Goal: Task Accomplishment & Management: Use online tool/utility

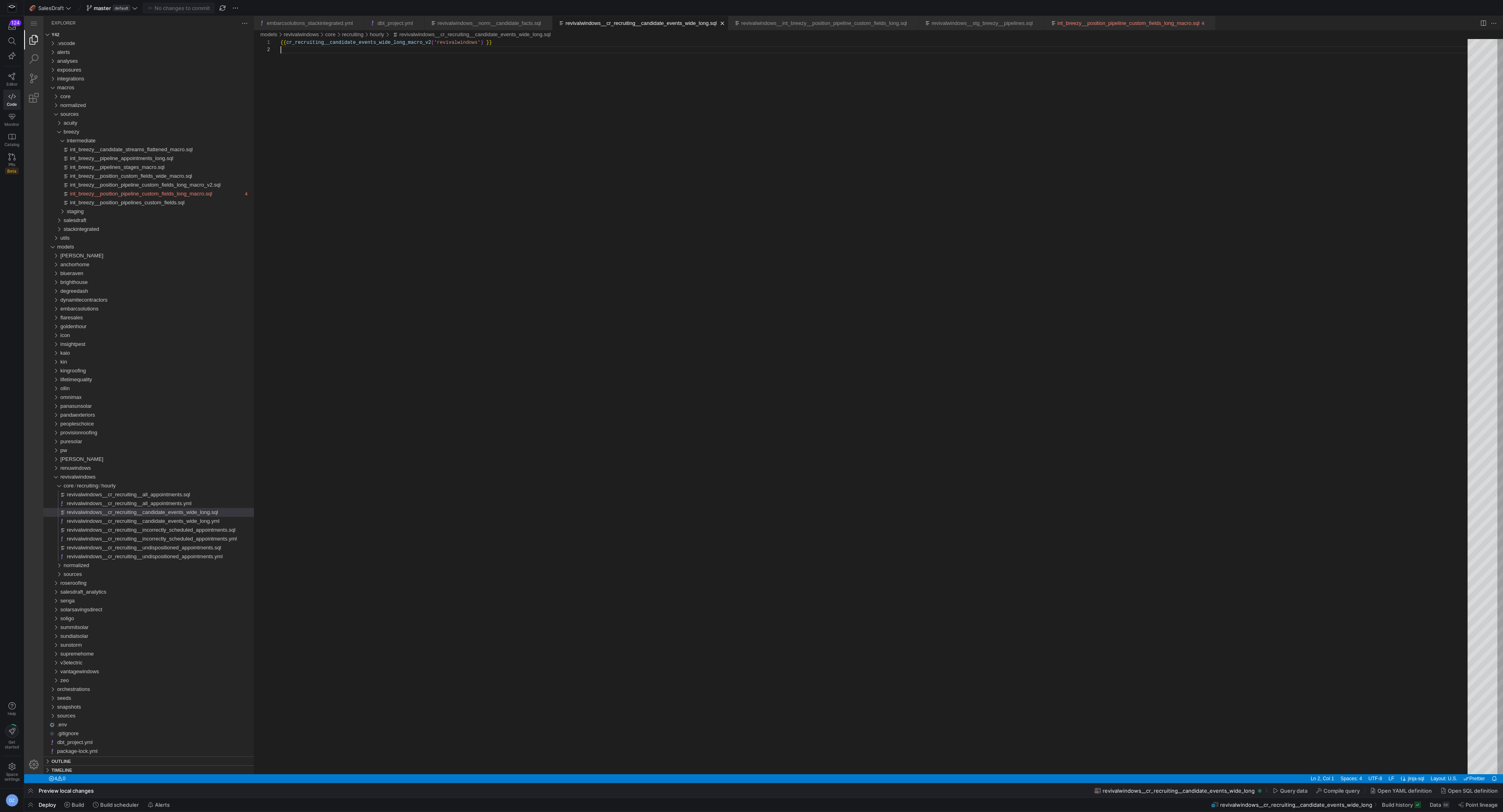
scroll to position [7, 0]
click at [674, 378] on div "{{ cr_recruiting__candidate_events_wide_long_macro_v 2 ( 'revivalwindows' ) }}" at bounding box center [876, 410] width 1193 height 742
click at [97, 576] on div "sources" at bounding box center [158, 574] width 190 height 9
click at [100, 593] on div "breezy" at bounding box center [160, 592] width 187 height 9
click at [108, 607] on div "staging" at bounding box center [162, 610] width 184 height 9
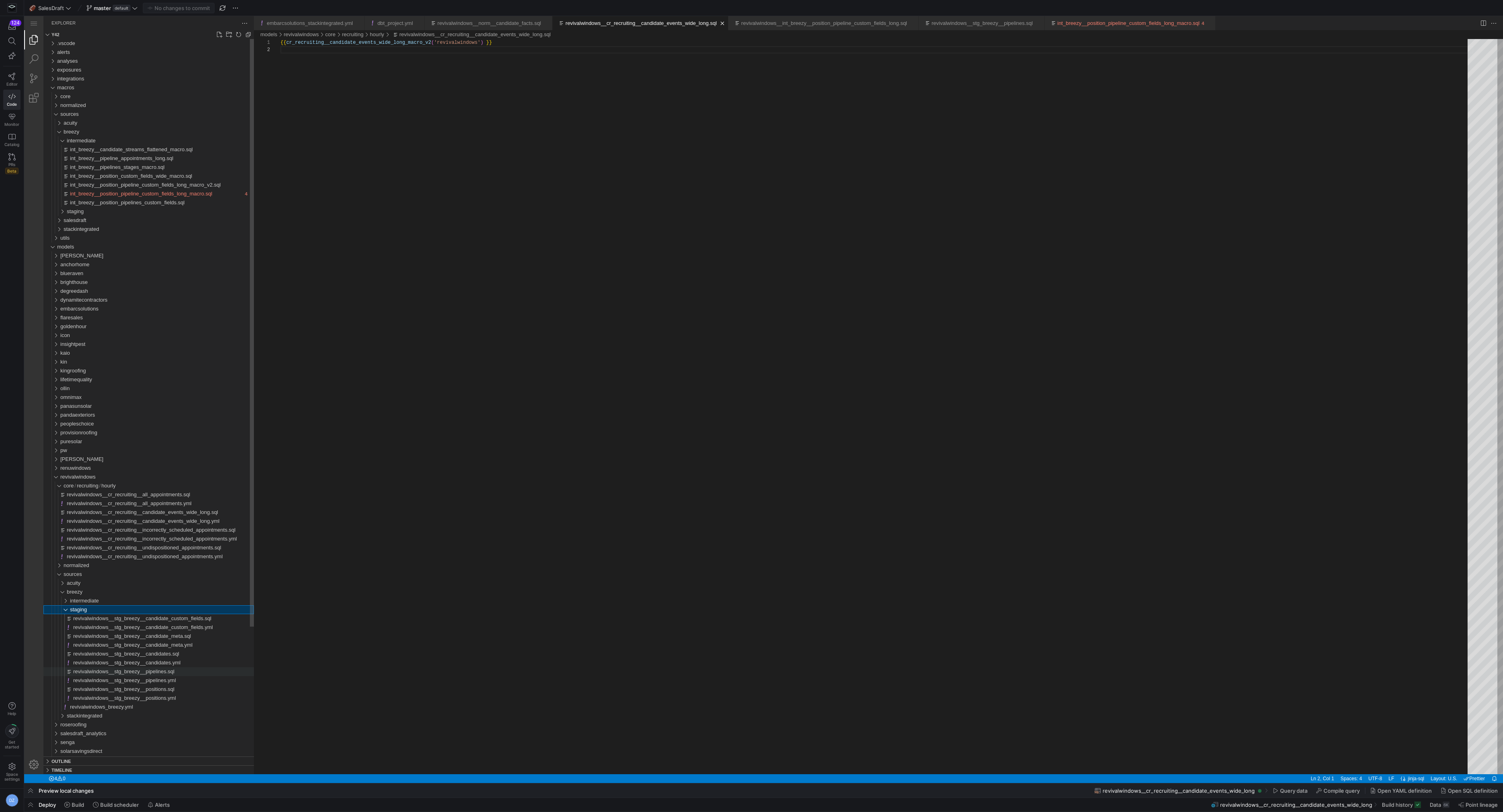
click at [142, 673] on span "revivalwindows__stg_breezy__pipelines.sql" at bounding box center [123, 671] width 101 height 6
click at [66, 805] on icon at bounding box center [67, 804] width 6 height 6
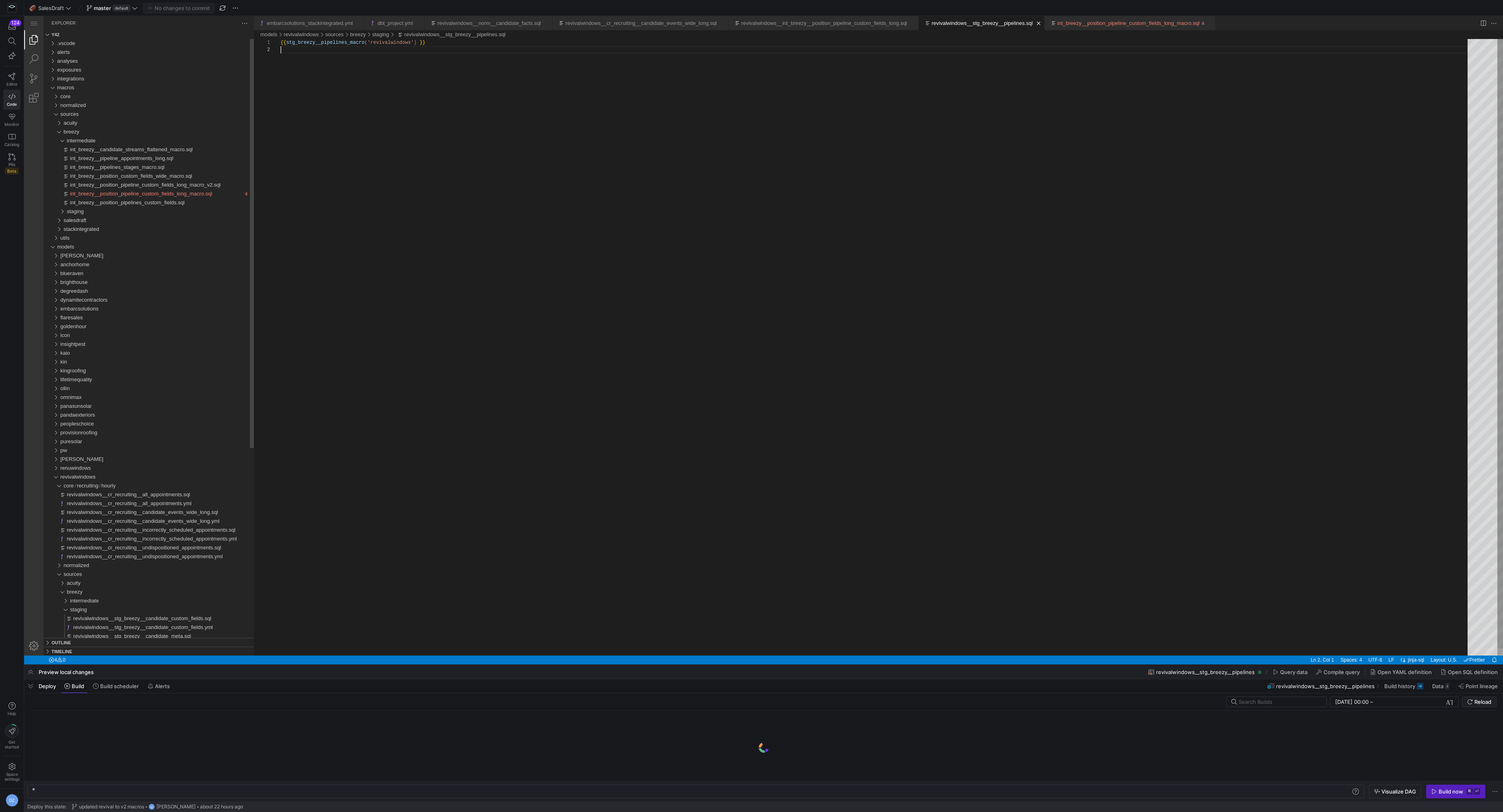
scroll to position [0, 136]
click at [1457, 788] on div "Build now" at bounding box center [1451, 791] width 25 height 7
click at [131, 598] on div "intermediate" at bounding box center [162, 601] width 184 height 9
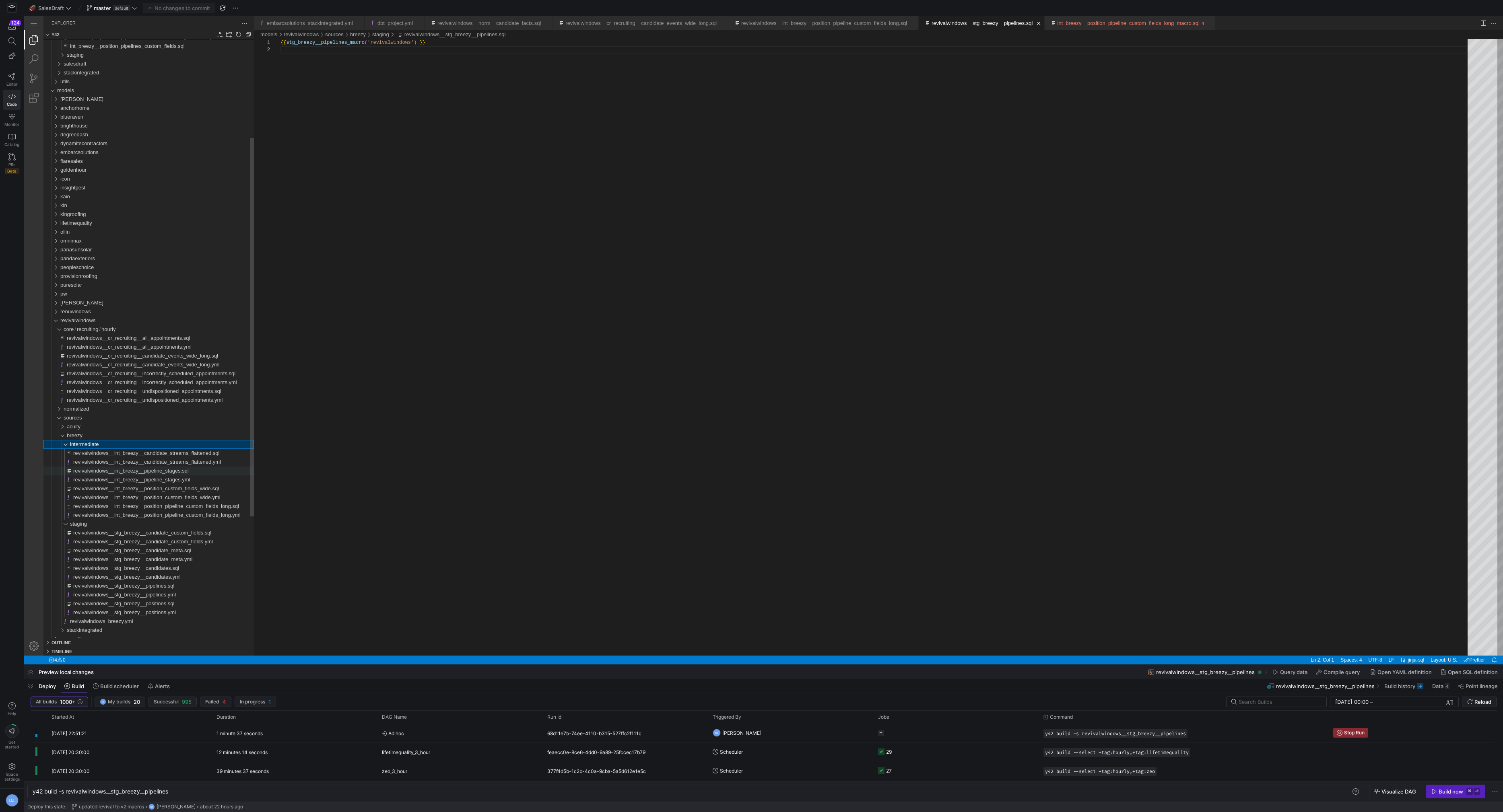
click at [224, 474] on div "revivalwindows__int_breezy__pipeline_stages.sql" at bounding box center [163, 471] width 181 height 9
click at [1472, 702] on span "Reload" at bounding box center [1479, 702] width 24 height 7
click at [1490, 701] on span "Reload" at bounding box center [1483, 702] width 17 height 7
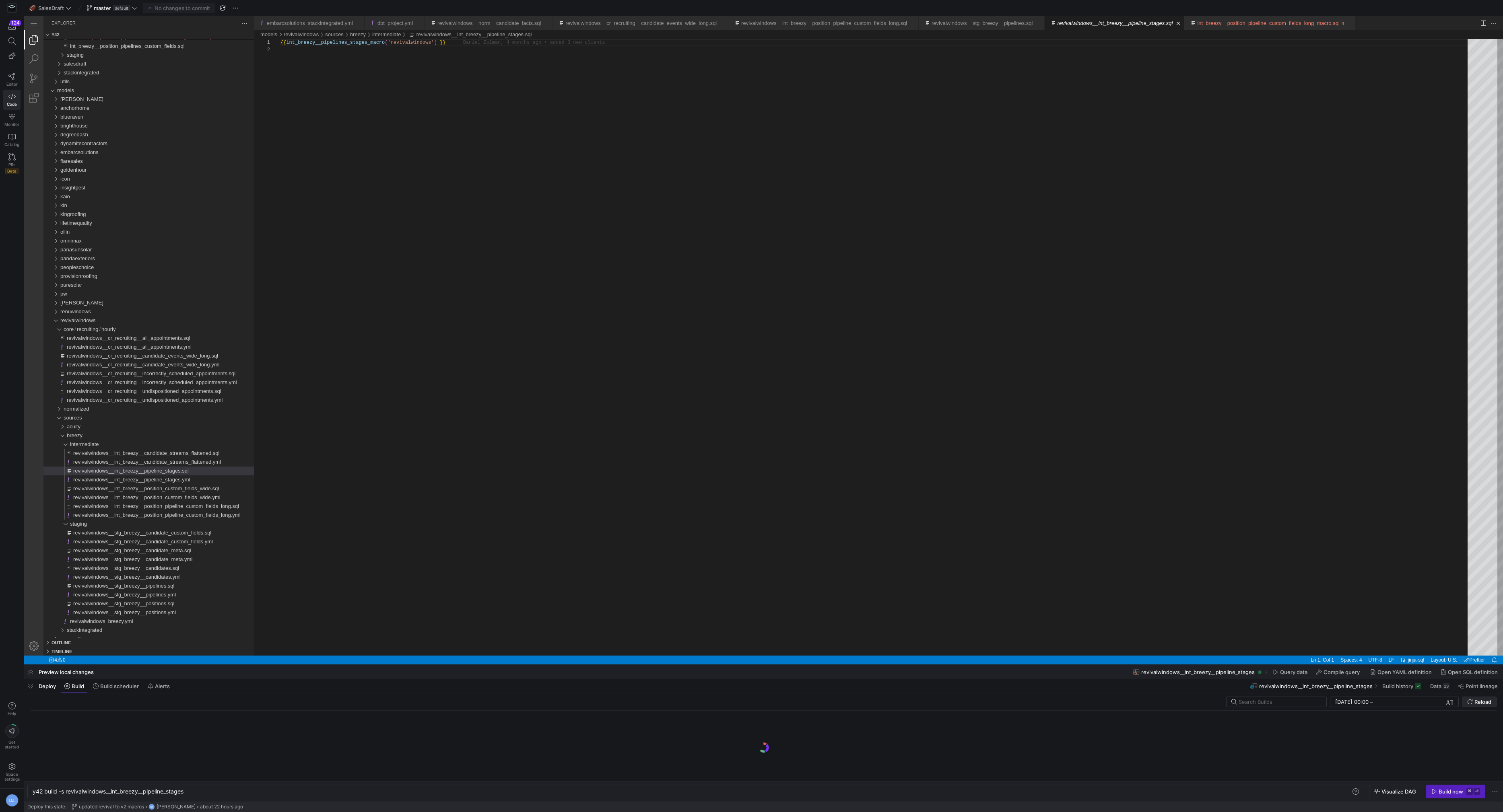
click at [1475, 703] on span "Reload" at bounding box center [1483, 702] width 17 height 7
drag, startPoint x: 619, startPoint y: 666, endPoint x: 619, endPoint y: 673, distance: 7.0
click at [644, 663] on div at bounding box center [763, 665] width 1478 height 3
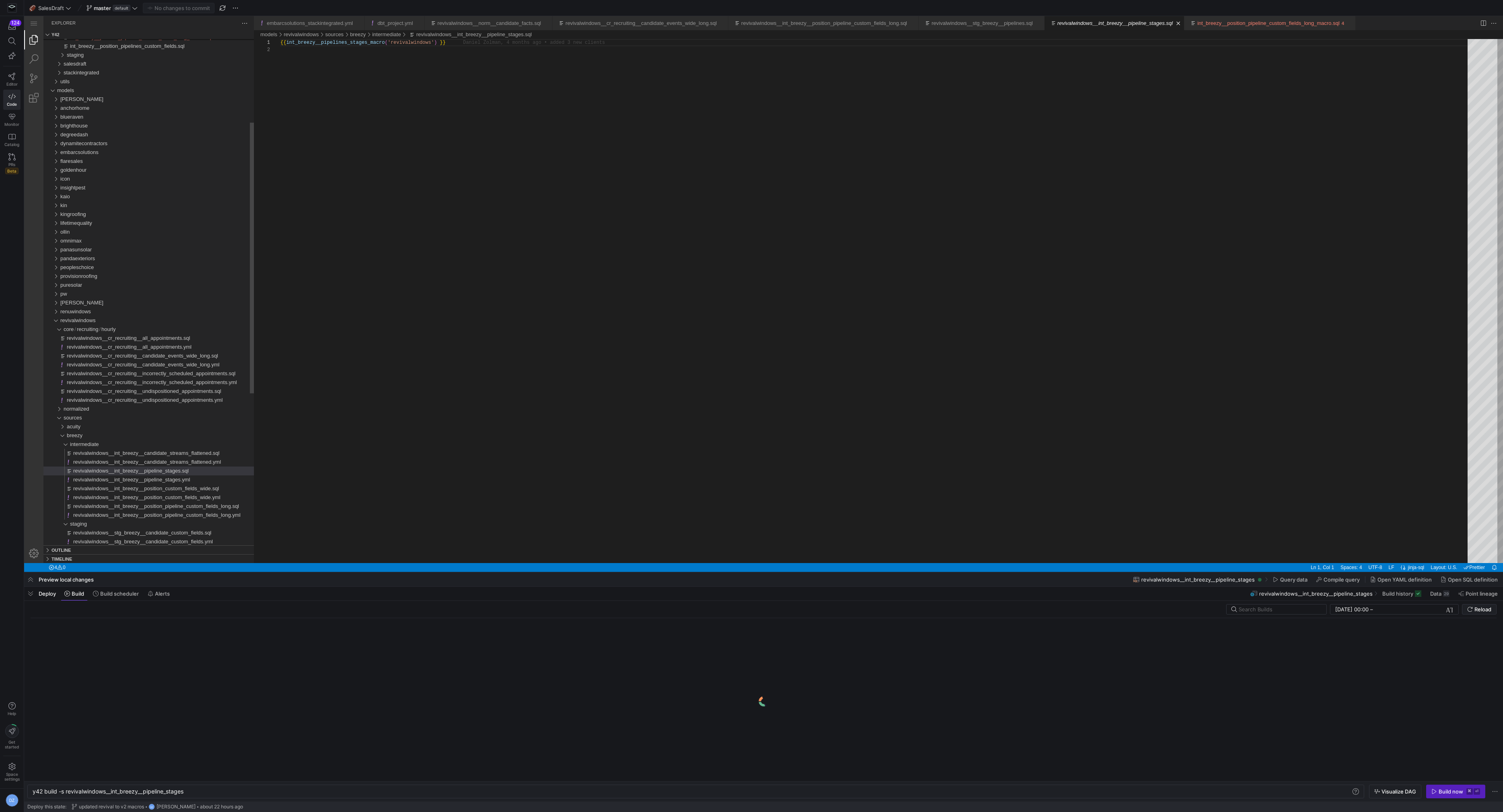
click at [673, 332] on div "{{ int_breezy__pipelines_stages_macro ( 'revivalwindows' ) }}" at bounding box center [876, 304] width 1193 height 531
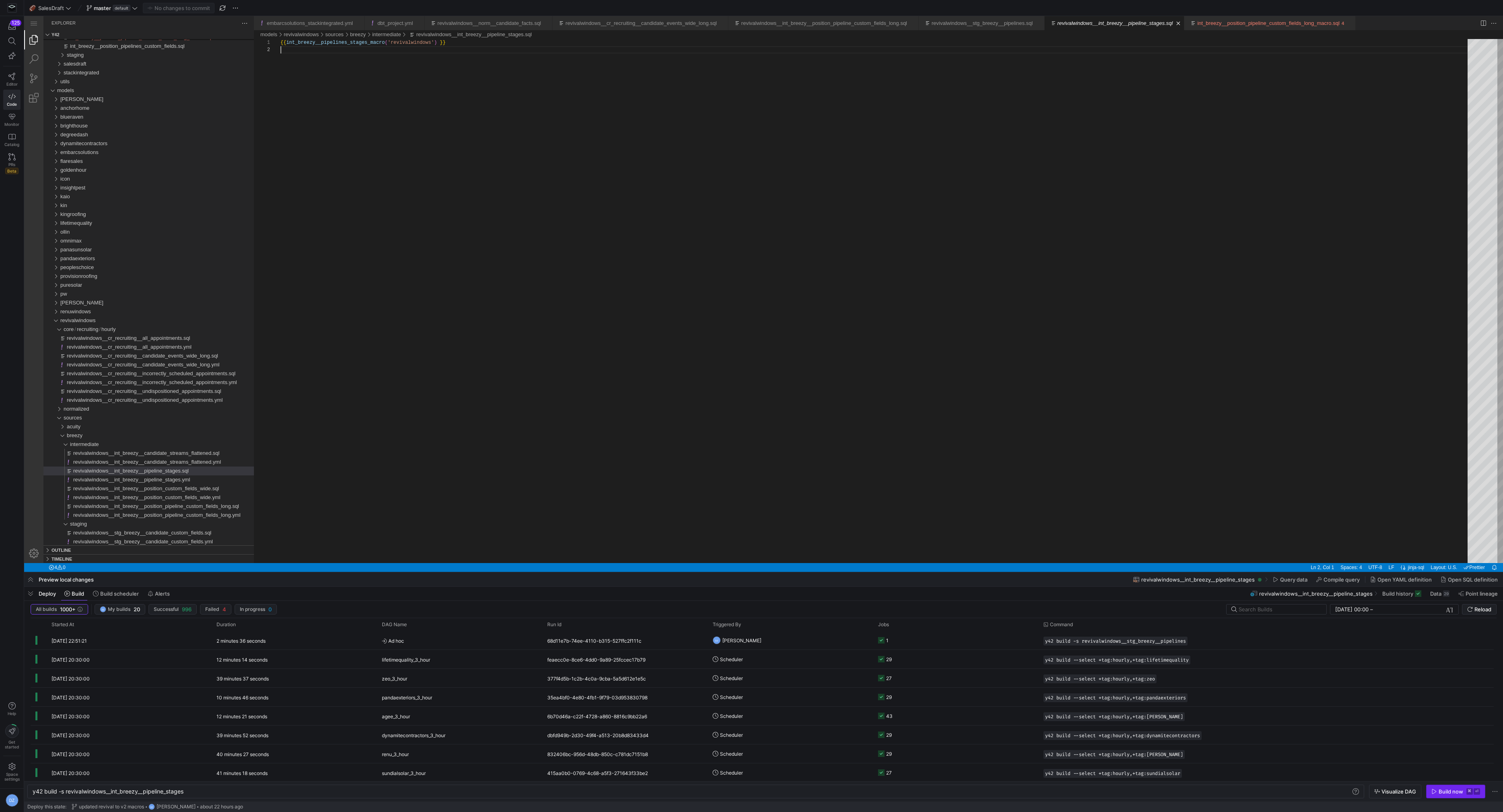
click at [1443, 792] on div "Build now" at bounding box center [1451, 791] width 25 height 7
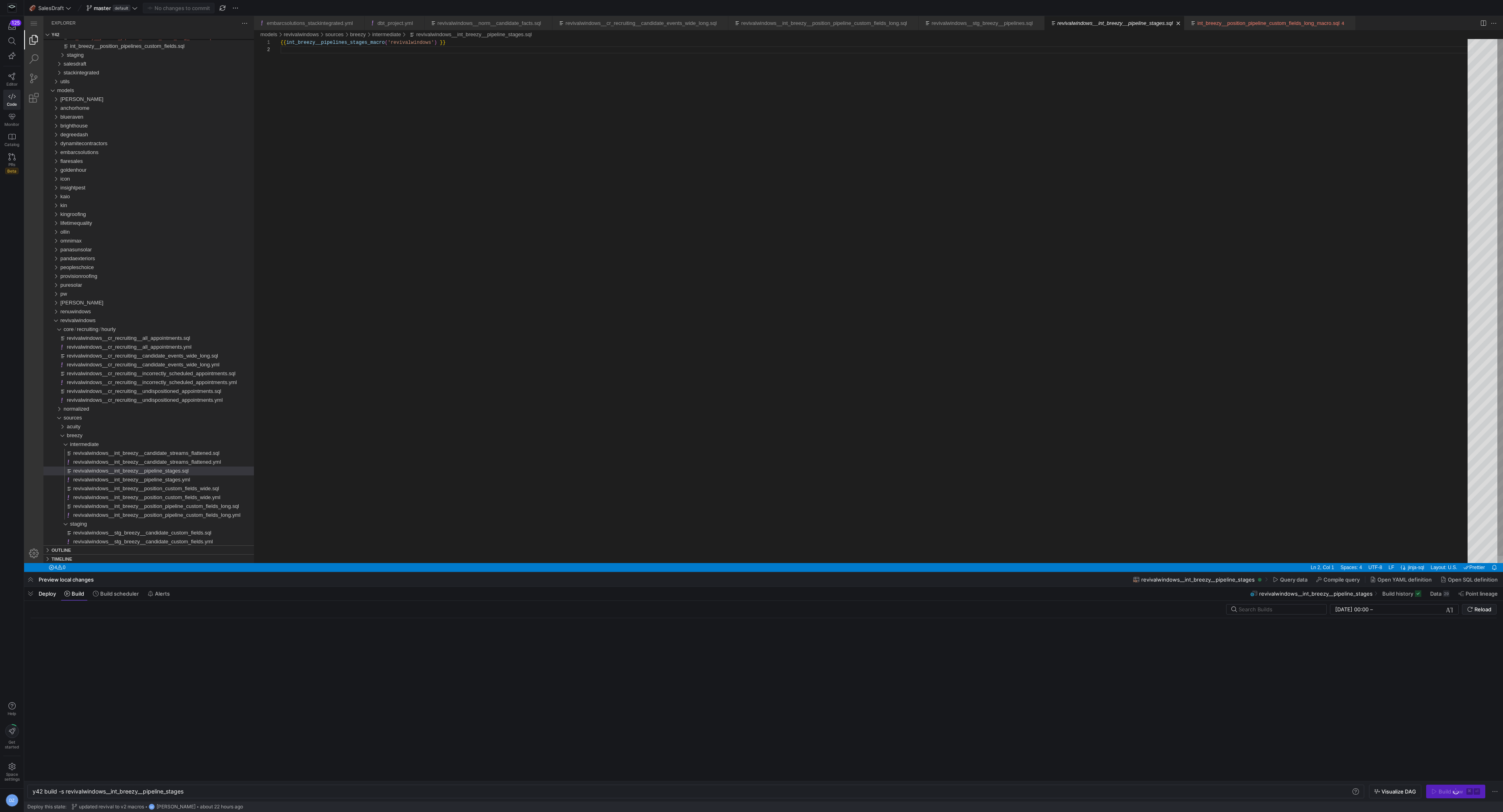
click at [803, 377] on div "{{ int_breezy__pipelines_stages_macro ( 'revivalwindows' ) }}" at bounding box center [876, 304] width 1193 height 531
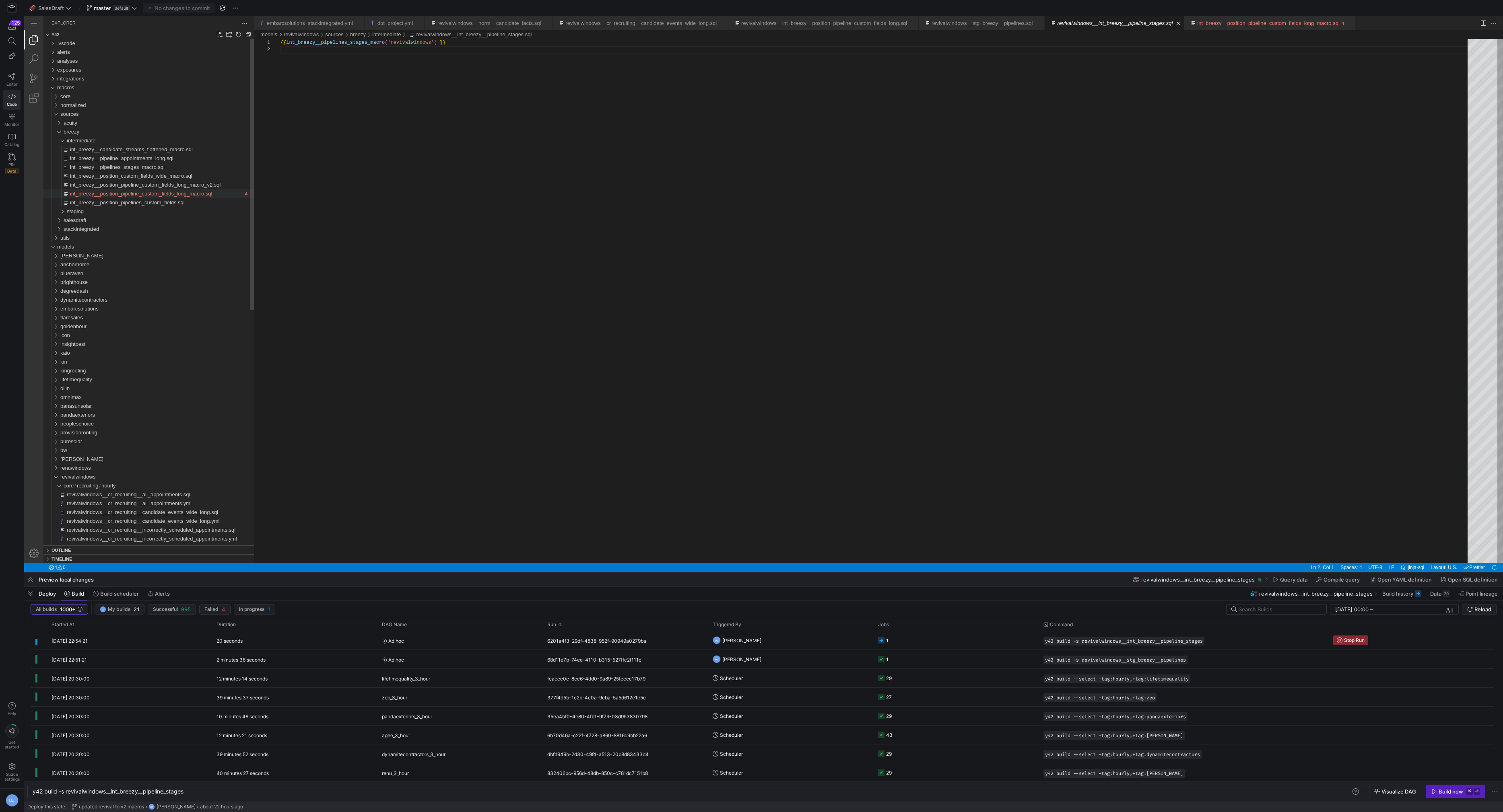
click at [186, 193] on span "int_breezy__position_pipeline_custom_fields_long_macro.sql" at bounding box center [141, 193] width 142 height 6
type textarea "y42 build"
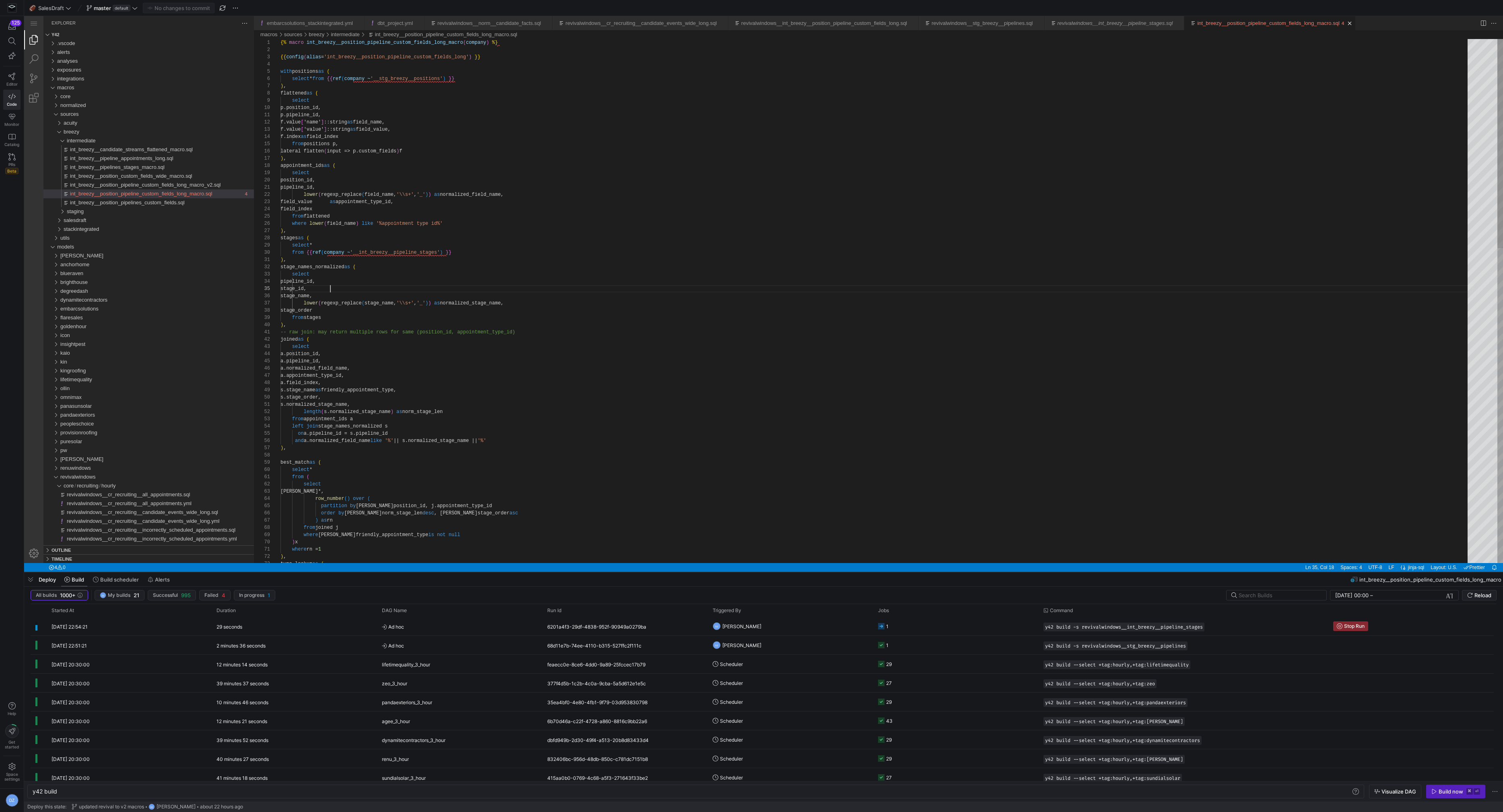
scroll to position [29, 50]
click at [415, 285] on div "s.stage_name as friendly_appointment_type, s.stage_order, s.normalized_stage_na…" at bounding box center [876, 695] width 1193 height 1313
click at [1484, 596] on span "Reload" at bounding box center [1483, 595] width 17 height 7
click at [814, 499] on div "s.stage_name as friendly_appointment_type, s.stage_order, s.normalized_stage_na…" at bounding box center [876, 695] width 1193 height 1313
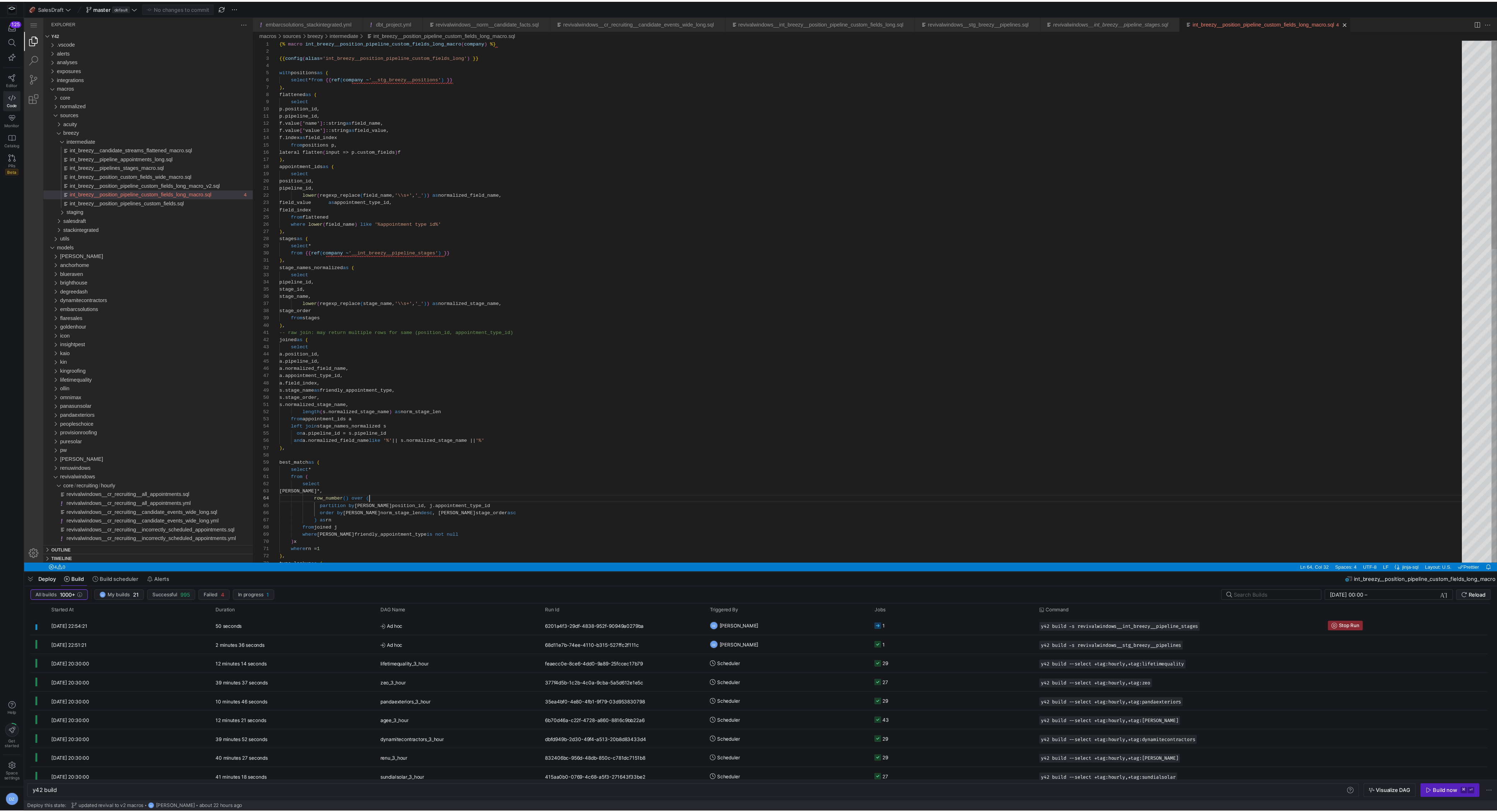
scroll to position [19, 80]
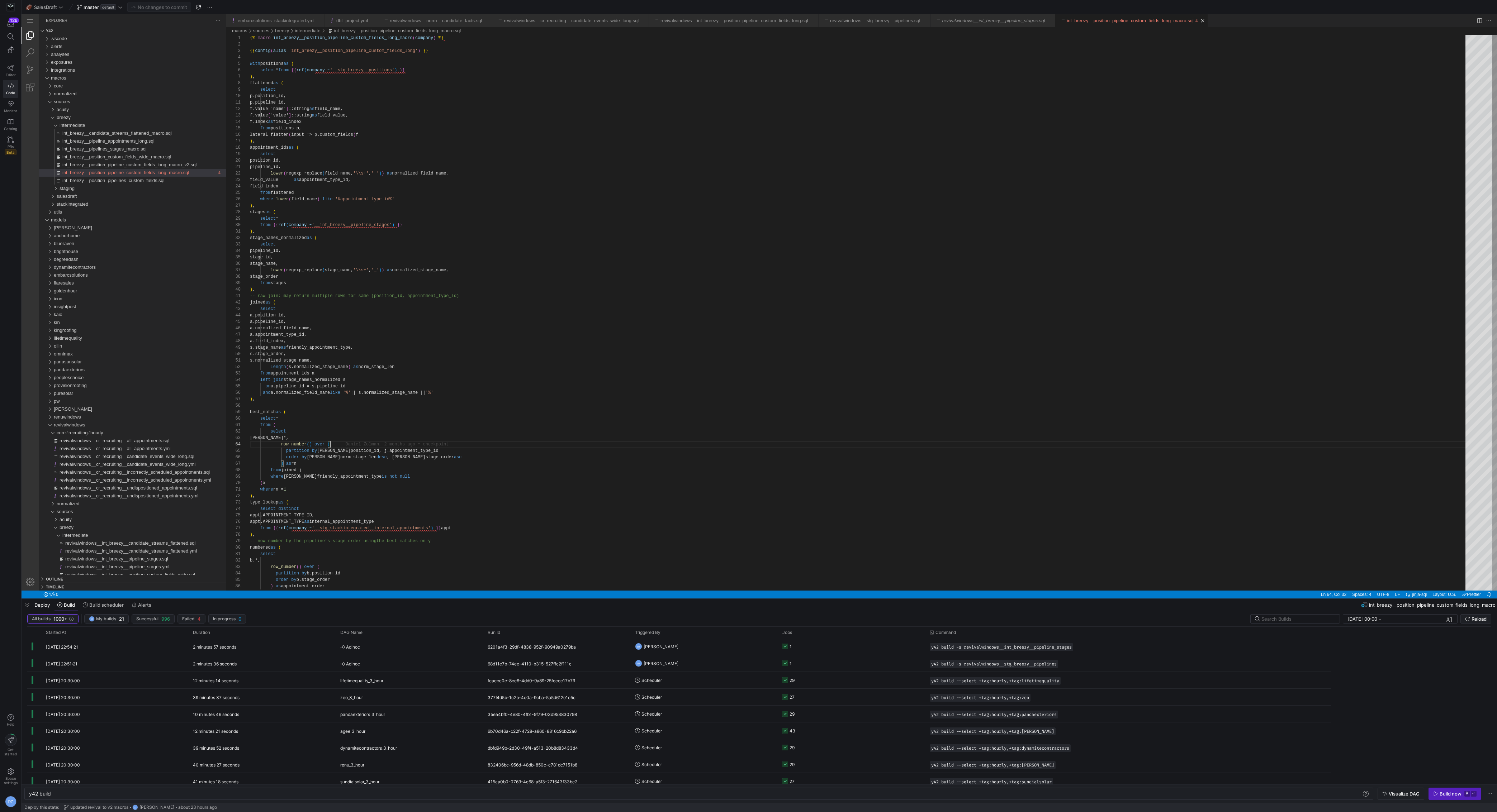
type textarea "where rn = 1 ), type_lookup as ( select distinct appt.APPOINTMENT_TYPE_ID, appt…"
click at [525, 494] on div "s.stage_name as friendly_appointment_type, s.stage_order, s.normalized_stage_na…" at bounding box center [860, 664] width 1220 height 1259
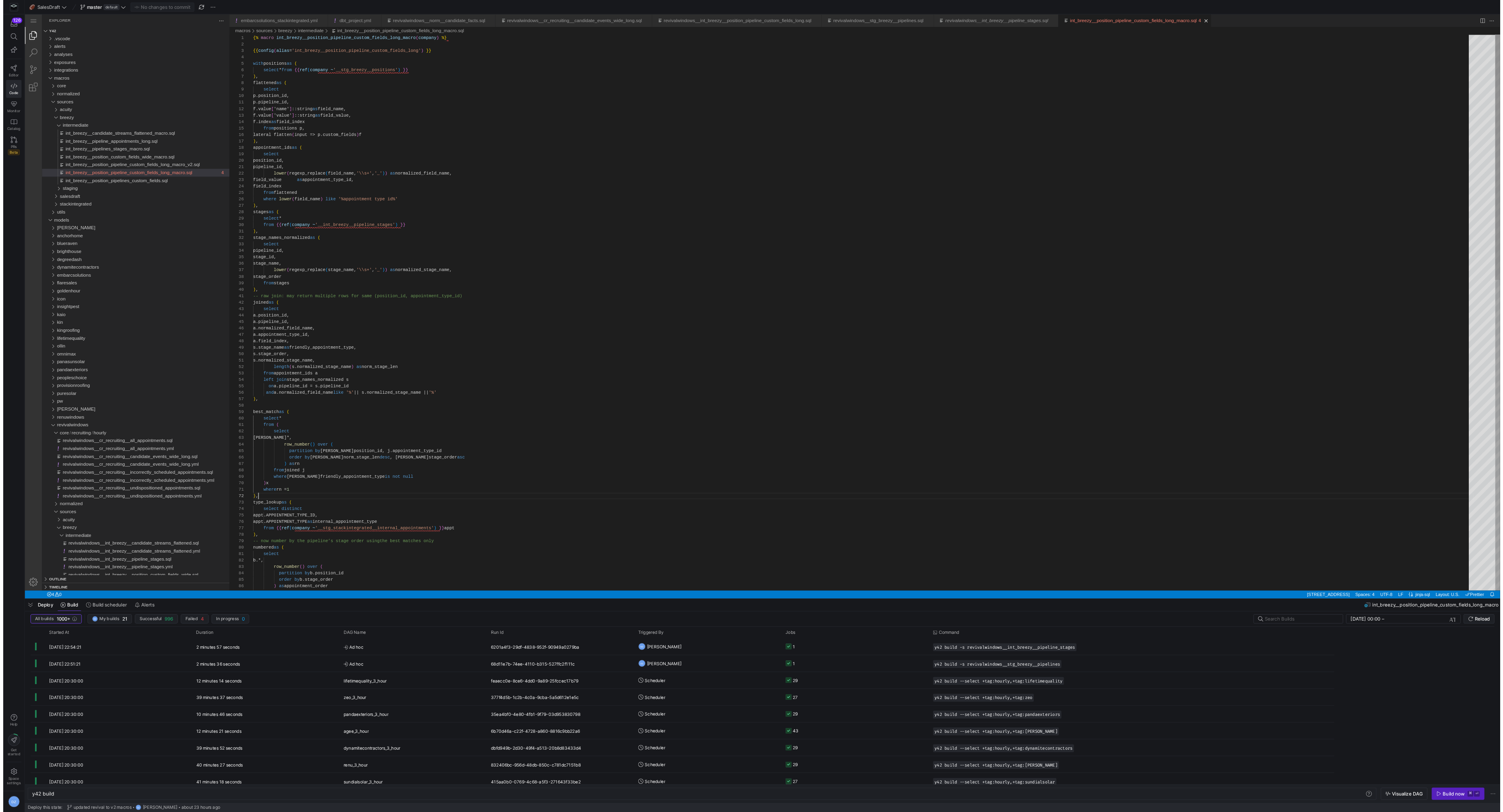
scroll to position [7, 5]
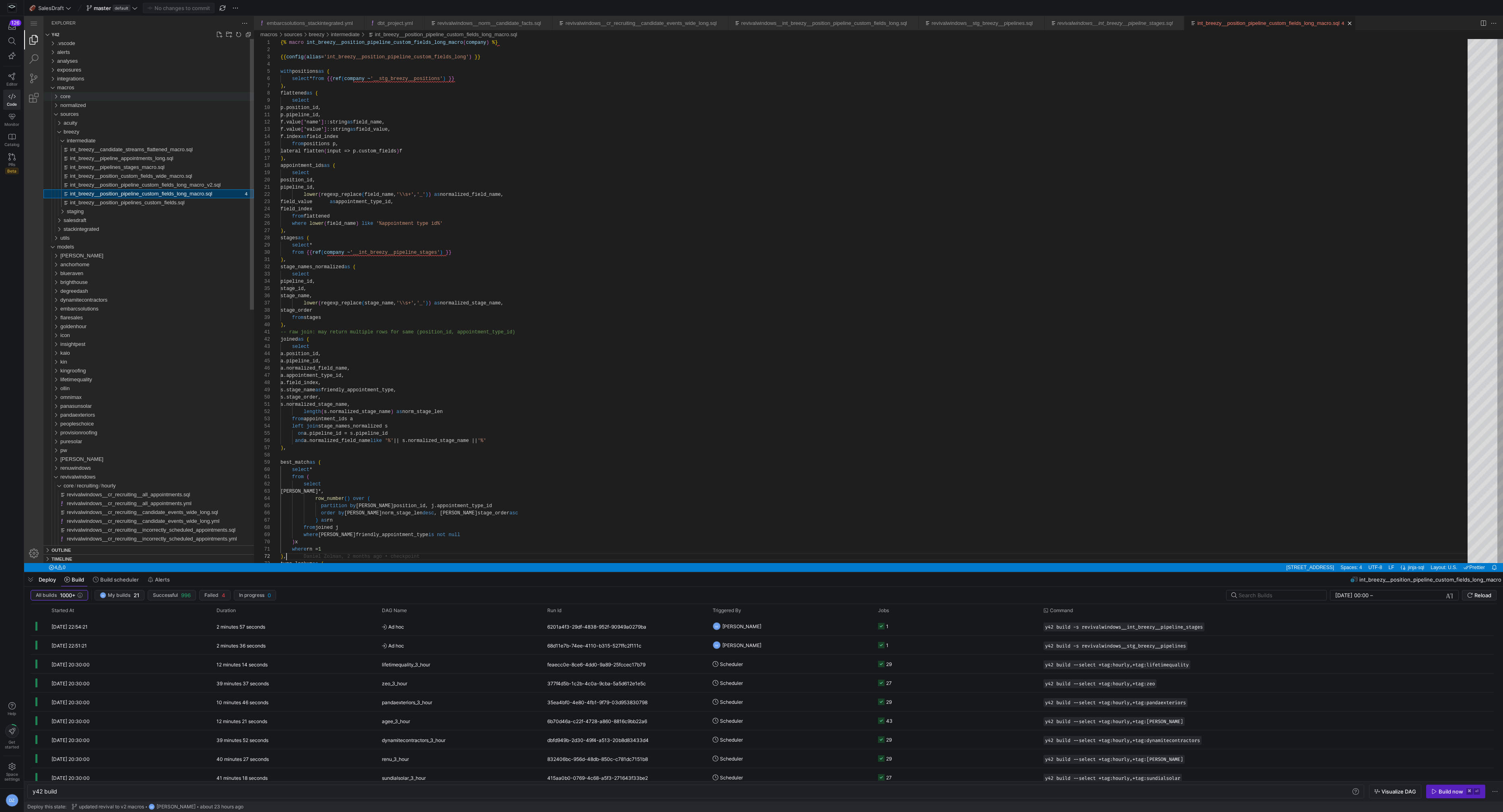
click at [91, 94] on div "core" at bounding box center [157, 96] width 194 height 9
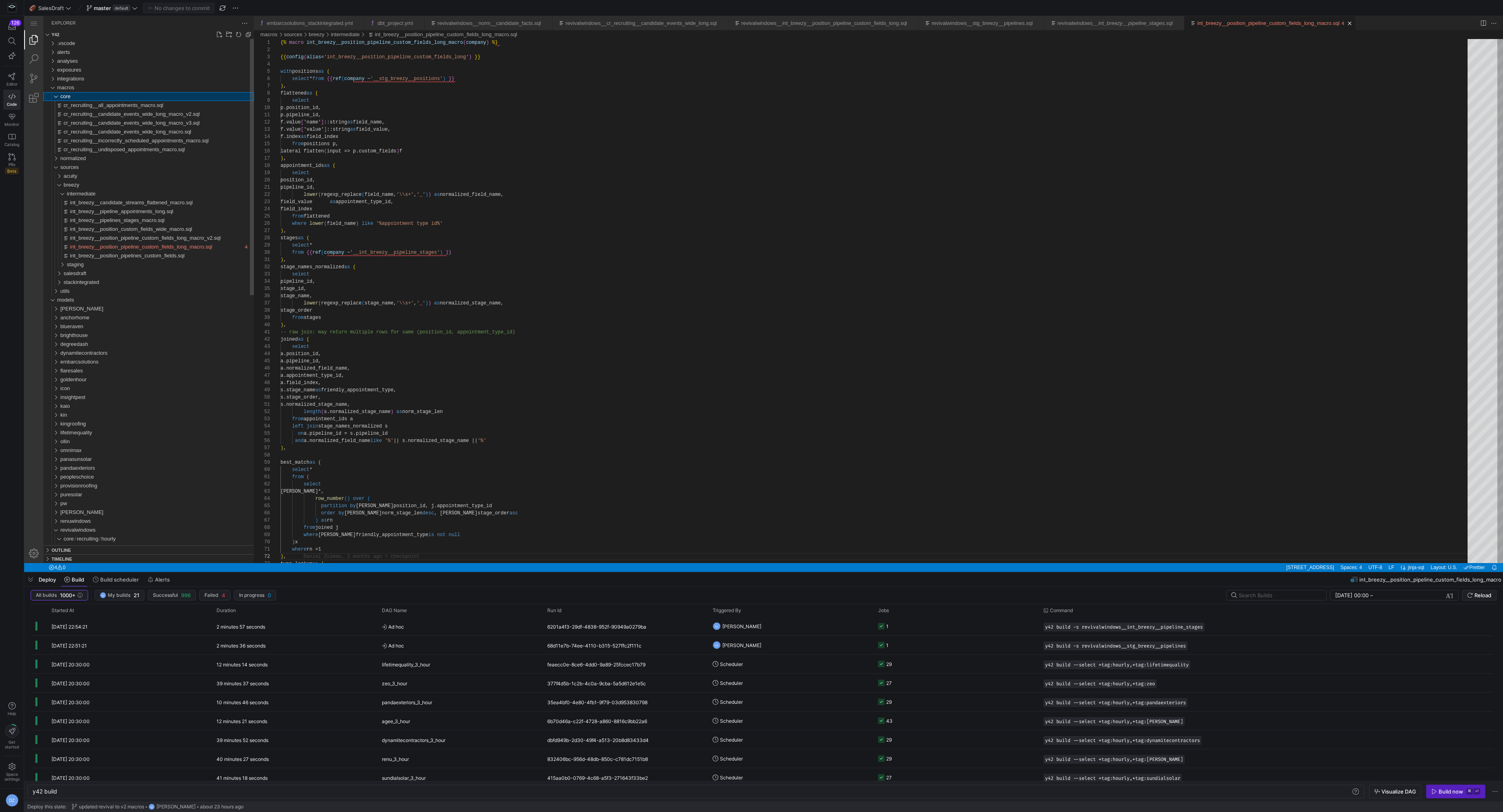
click at [93, 98] on div "core" at bounding box center [157, 96] width 194 height 9
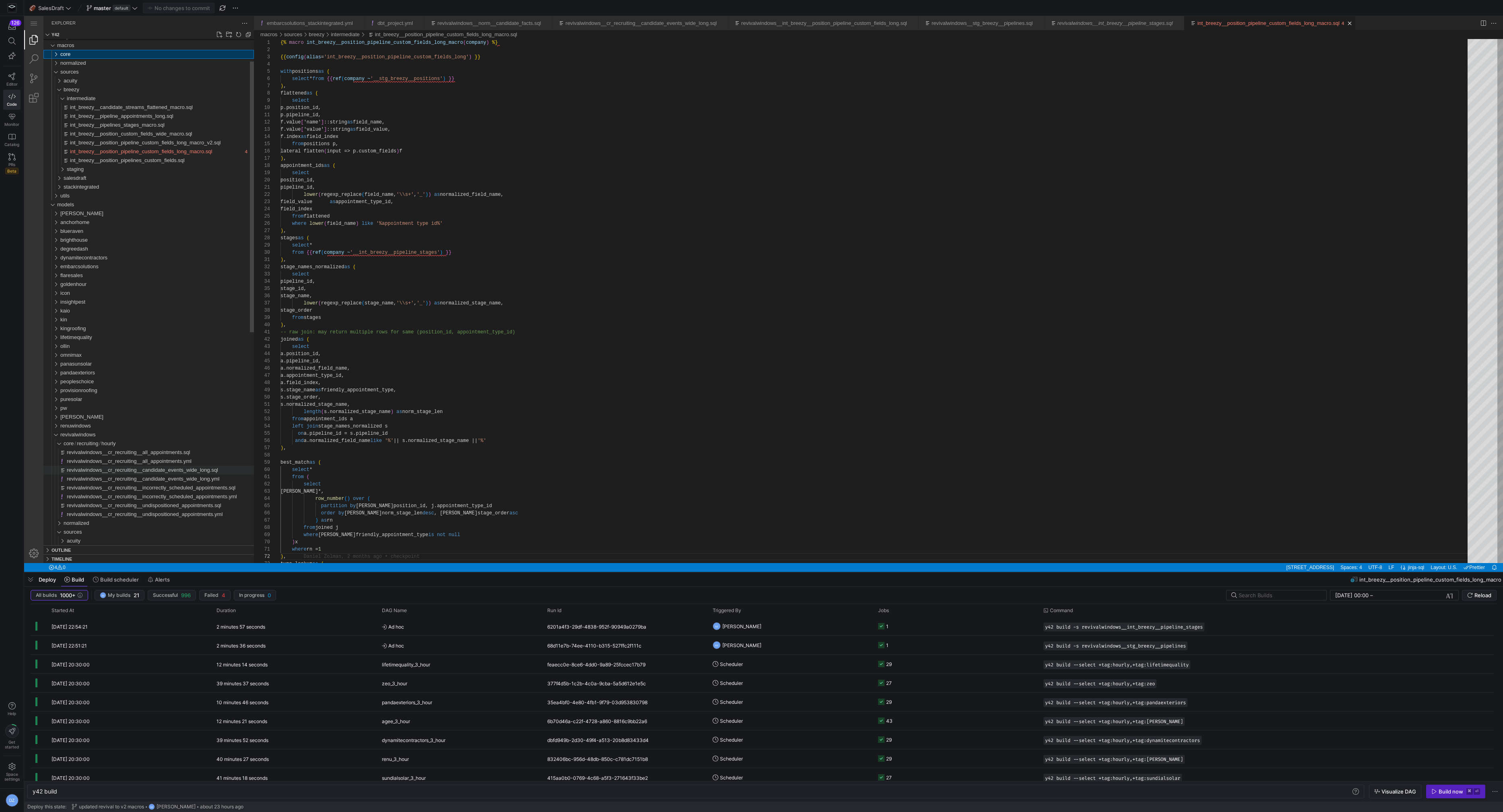
click at [188, 470] on span "revivalwindows__cr_recruiting__candidate_events_wide_long.sql" at bounding box center [142, 469] width 151 height 6
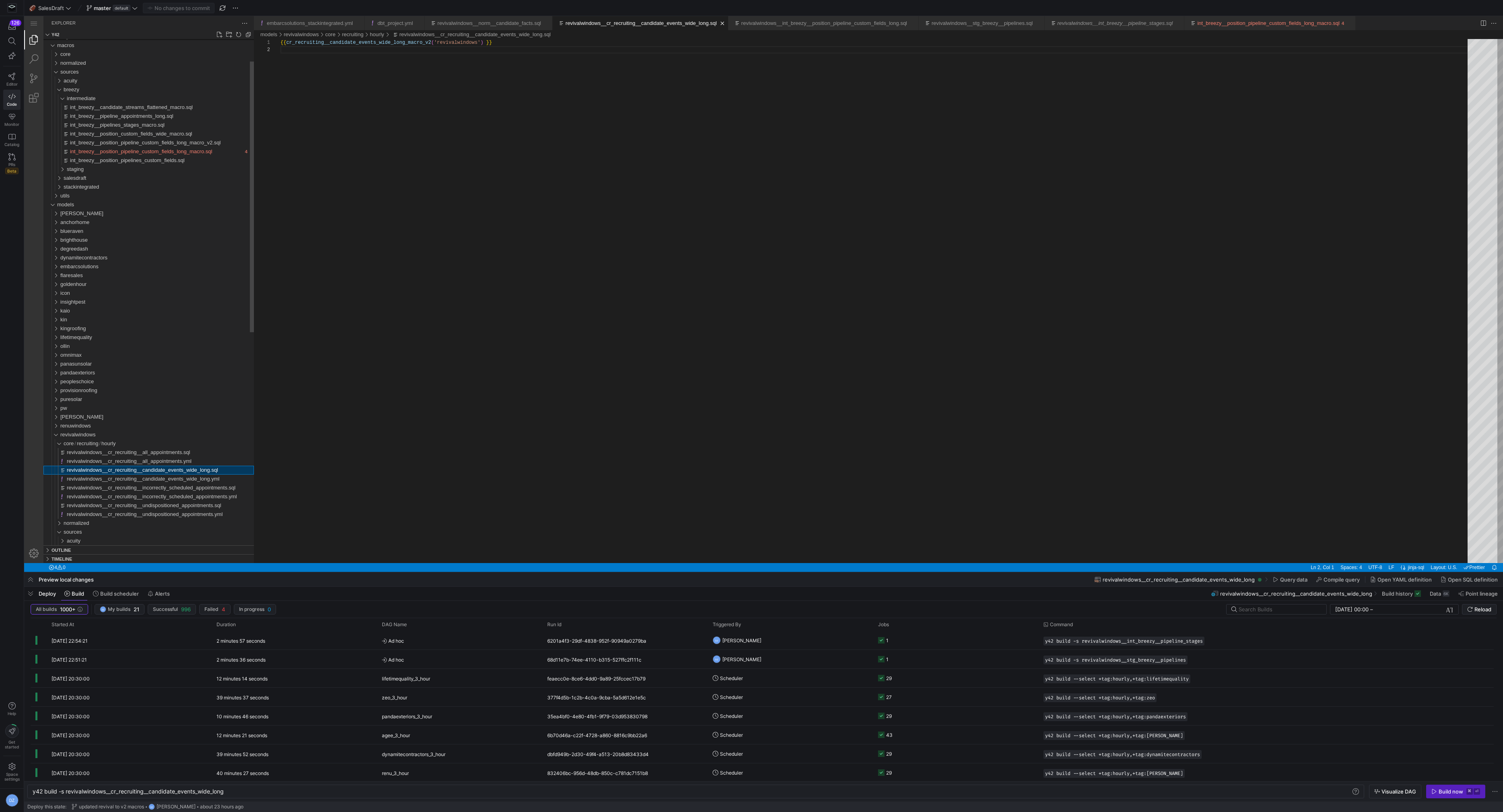
scroll to position [7, 0]
click at [482, 372] on div "{{ cr_recruiting__candidate_events_wide_long_macro_v 2 ( 'revivalwindows' ) }}" at bounding box center [876, 304] width 1193 height 531
click at [66, 791] on div "y42 build -s revivalwindows__cr_recruiting__candid ate_events_wide_long" at bounding box center [692, 791] width 1319 height 7
type textarea "y42 build -s +revivalwindows__cr_recruiting__candidate_events_wide_long"
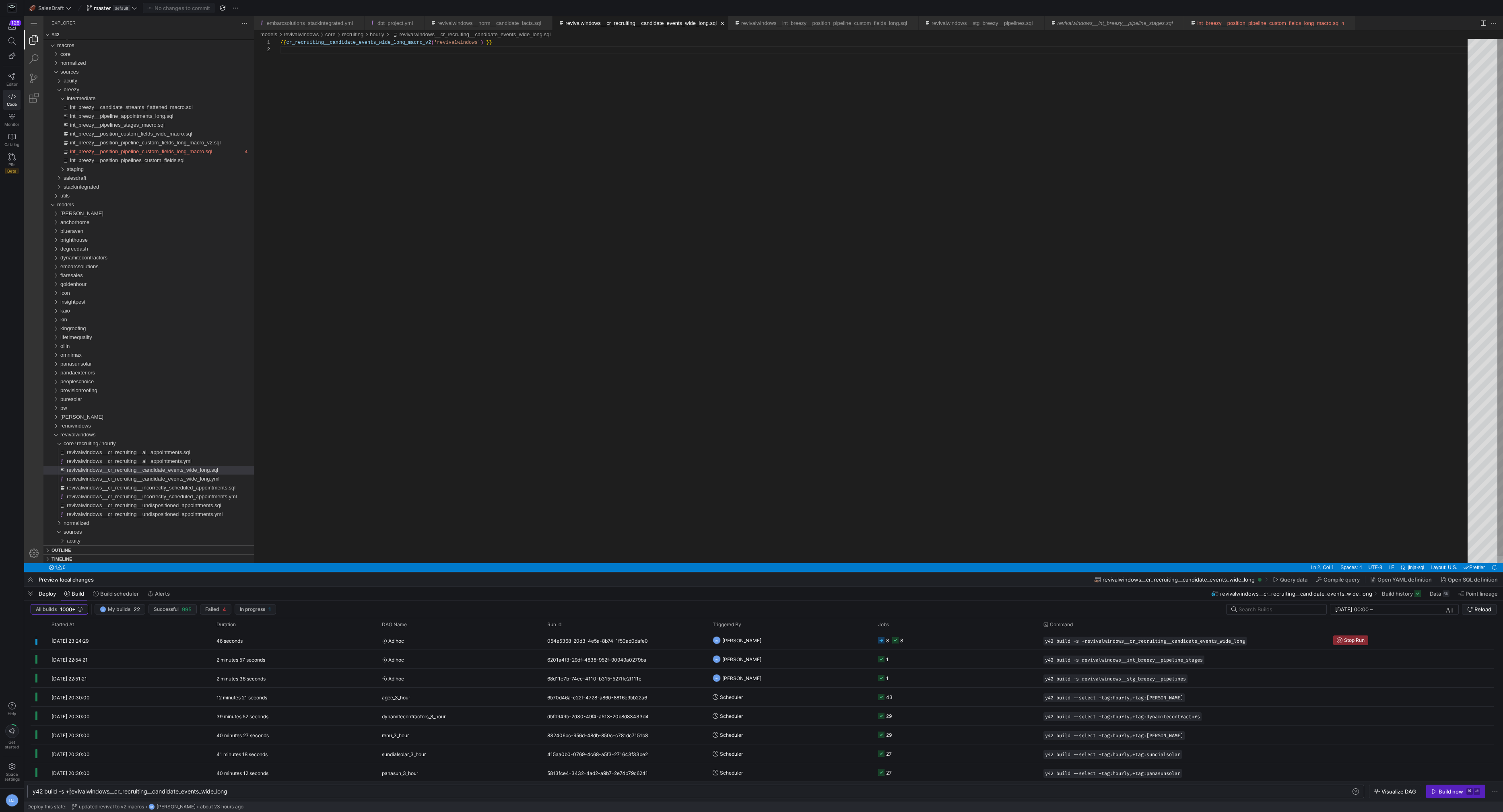
click at [620, 250] on div "{{ cr_recruiting__candidate_events_wide_long_macro_v 2 ( 'revivalwindows' ) }}" at bounding box center [876, 304] width 1193 height 531
click at [643, 204] on div "{{ cr_recruiting__candidate_events_wide_long_macro_v 2 ( 'revivalwindows' ) }}" at bounding box center [876, 304] width 1193 height 531
click at [683, 207] on div "{{ cr_recruiting__candidate_events_wide_long_macro_v 2 ( 'revivalwindows' ) }}" at bounding box center [876, 304] width 1193 height 531
click at [629, 212] on div "{{ cr_recruiting__candidate_events_wide_long_macro_v 2 ( 'revivalwindows' ) }}" at bounding box center [876, 304] width 1193 height 531
click at [552, 410] on div "{{ cr_recruiting__candidate_events_wide_long_macro_v 2 ( 'revivalwindows' ) }}" at bounding box center [876, 304] width 1193 height 531
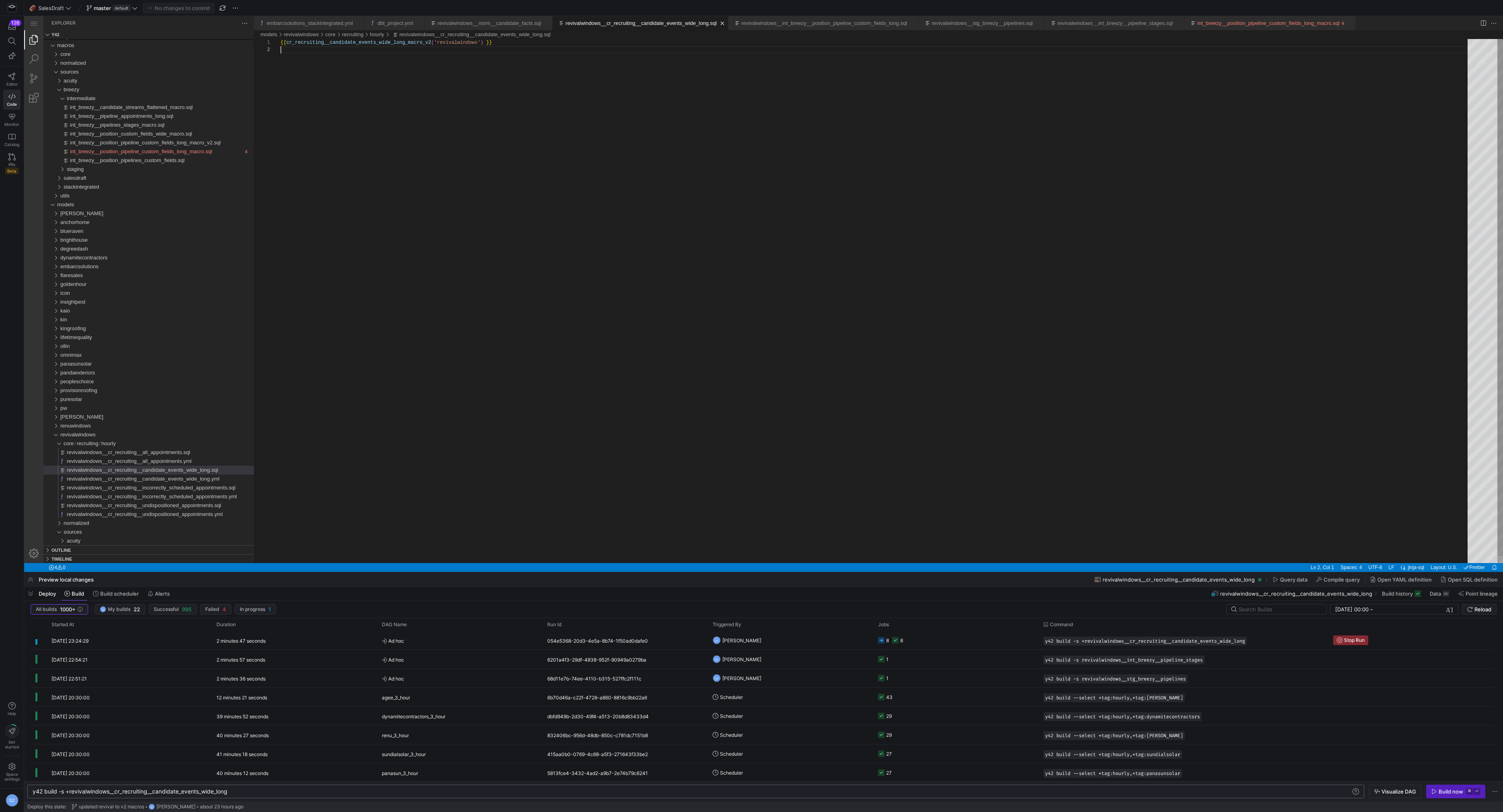
click at [523, 407] on div "{{ cr_recruiting__candidate_events_wide_long_macro_v 2 ( 'revivalwindows' ) }}" at bounding box center [876, 304] width 1193 height 531
click at [1478, 611] on span "Reload" at bounding box center [1483, 609] width 17 height 7
